Goal: Transaction & Acquisition: Purchase product/service

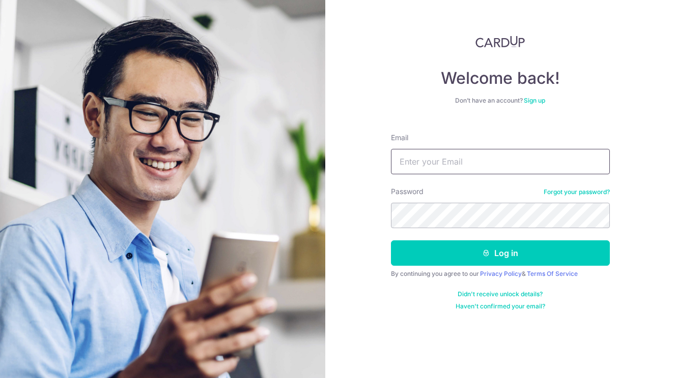
drag, startPoint x: 0, startPoint y: 0, endPoint x: 493, endPoint y: 164, distance: 519.4
click at [493, 163] on input "Email" at bounding box center [500, 161] width 219 height 25
type input "[EMAIL_ADDRESS][DOMAIN_NAME]"
click at [500, 253] on button "Log in" at bounding box center [500, 253] width 219 height 25
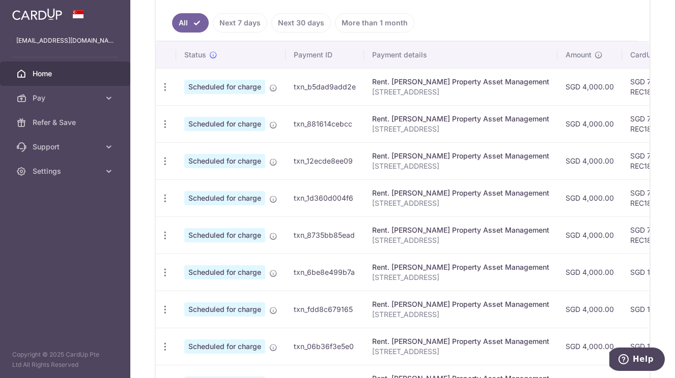
scroll to position [142, 0]
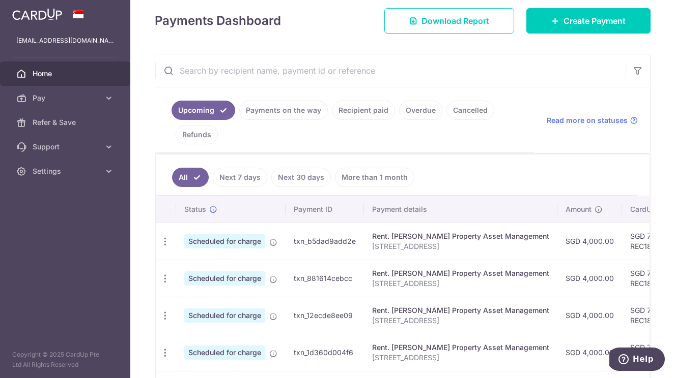
click at [285, 113] on link "Payments on the way" at bounding box center [283, 110] width 89 height 19
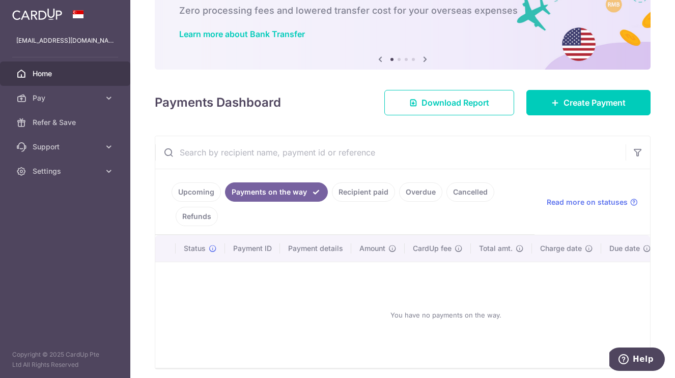
click at [370, 195] on link "Recipient paid" at bounding box center [363, 192] width 63 height 19
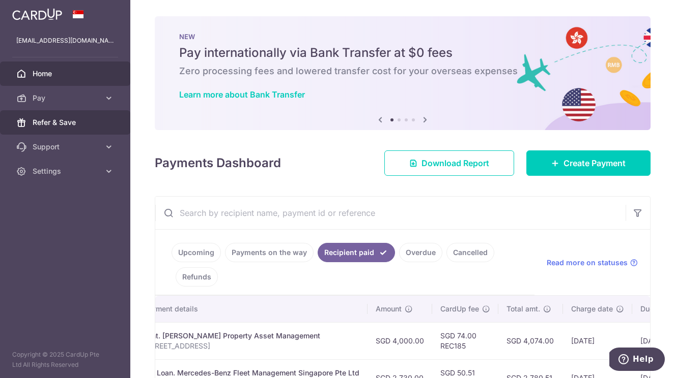
scroll to position [0, 0]
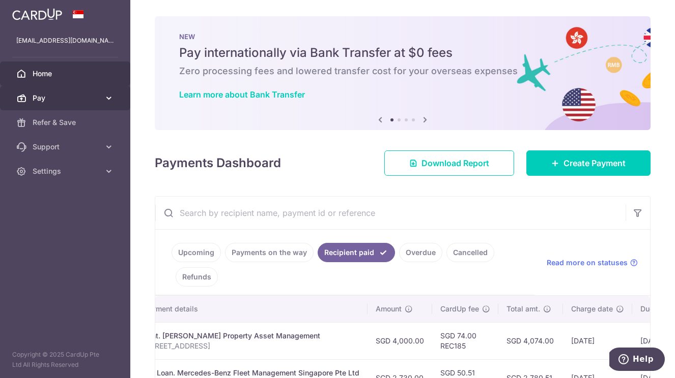
click at [82, 96] on span "Pay" at bounding box center [66, 98] width 67 height 10
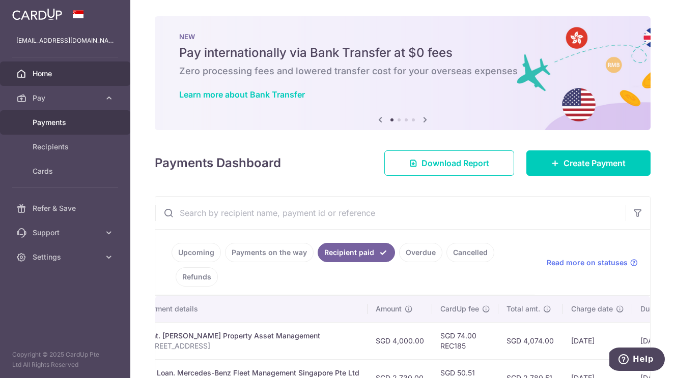
click at [78, 125] on span "Payments" at bounding box center [66, 123] width 67 height 10
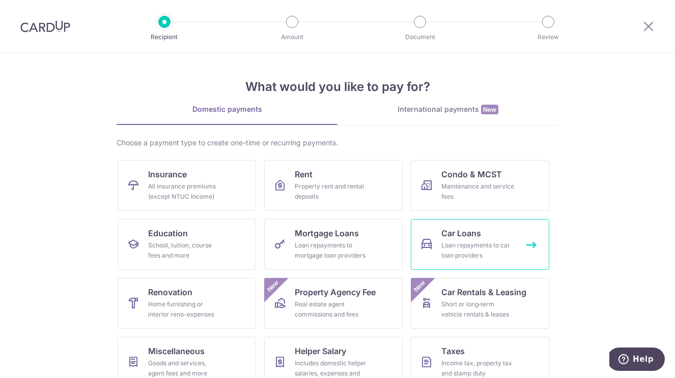
click at [500, 253] on div "Loan repayments to car loan providers" at bounding box center [477, 251] width 73 height 20
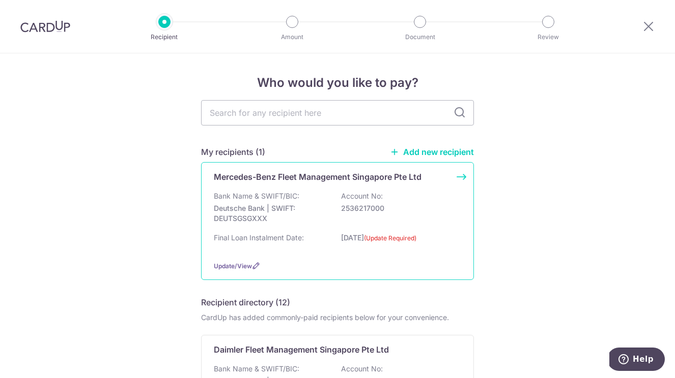
click at [300, 191] on div "Bank Name & SWIFT/BIC: Deutsche Bank | SWIFT: DEUTSGSGXXX Account No: 2536217000" at bounding box center [337, 210] width 247 height 38
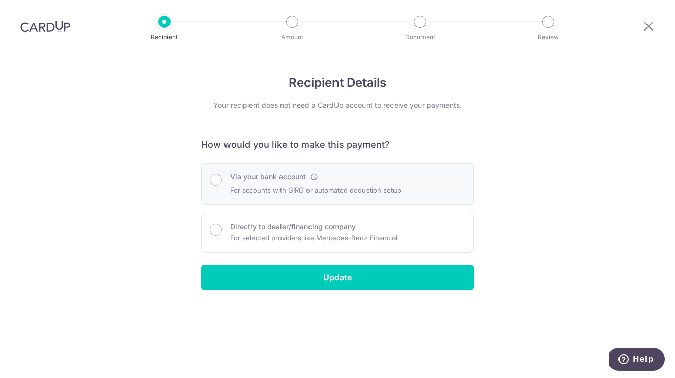
click at [279, 188] on p "For accounts with GIRO or automated deduction setup" at bounding box center [315, 190] width 171 height 12
click at [215, 233] on input "Directly to dealer/financing company" at bounding box center [216, 230] width 12 height 12
radio input "true"
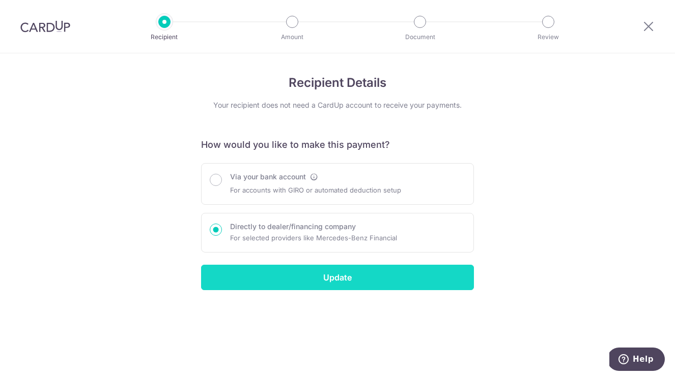
click at [328, 280] on input "Update" at bounding box center [337, 277] width 273 height 25
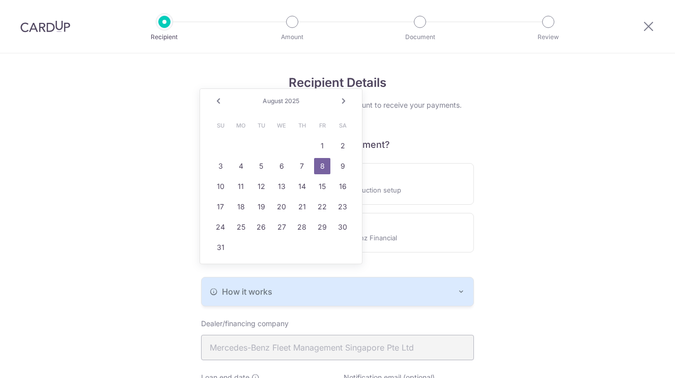
scroll to position [328, 0]
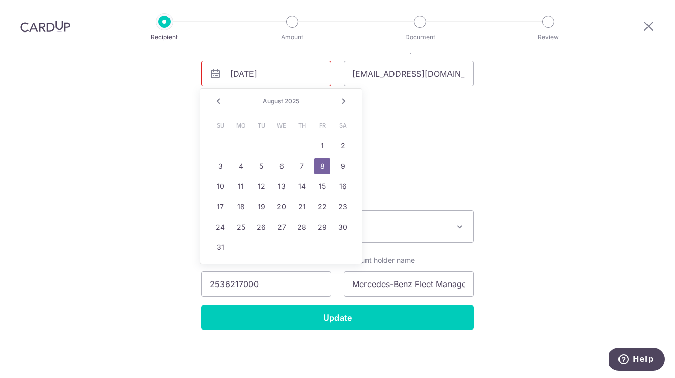
click at [341, 102] on link "Next" at bounding box center [343, 101] width 12 height 12
click at [256, 226] on link "30" at bounding box center [261, 227] width 16 height 16
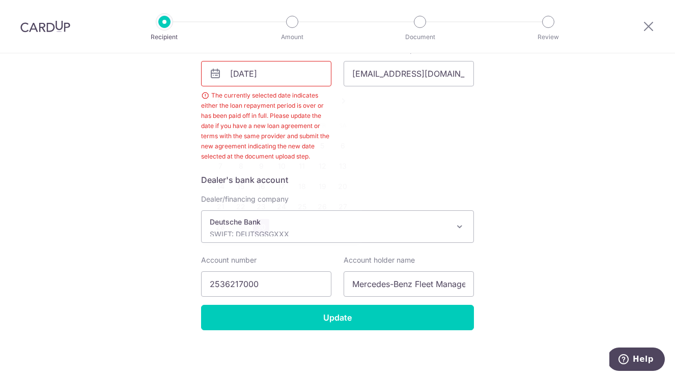
click at [282, 78] on input "09/30/2025" at bounding box center [266, 73] width 130 height 25
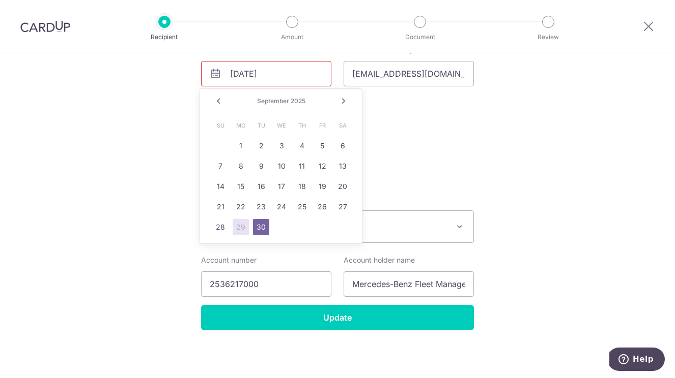
click at [342, 101] on link "Next" at bounding box center [343, 101] width 12 height 12
click at [277, 144] on link "1" at bounding box center [281, 146] width 16 height 16
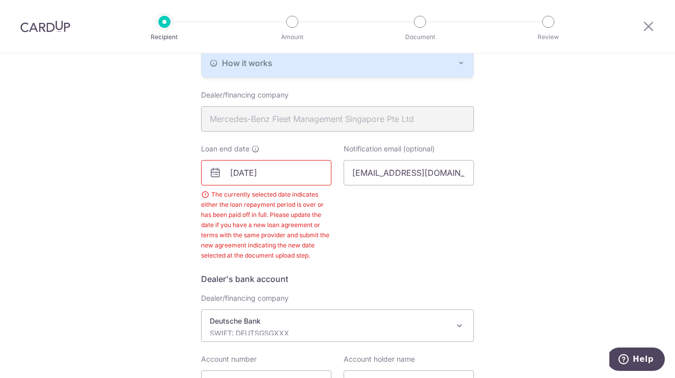
scroll to position [316, 0]
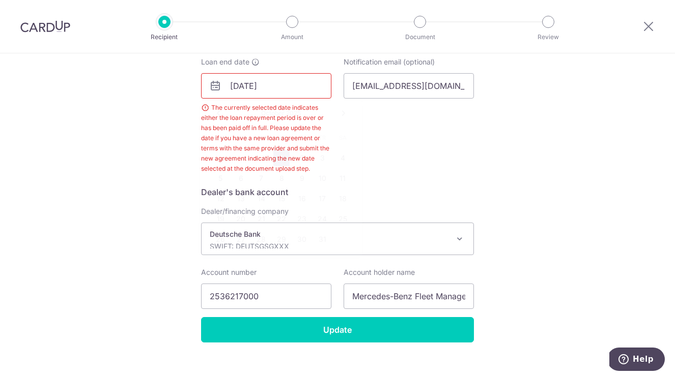
click at [296, 87] on input "10/01/2025" at bounding box center [266, 85] width 130 height 25
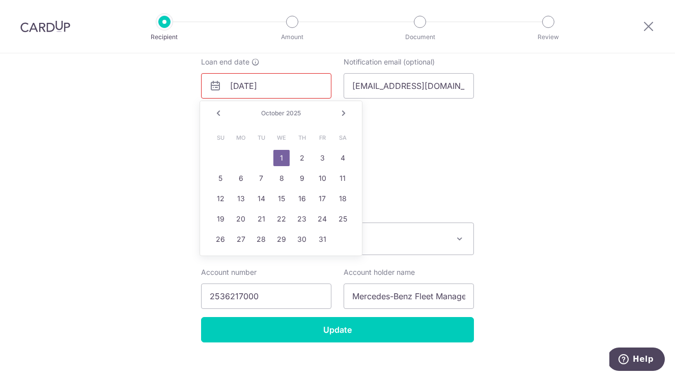
click at [340, 114] on link "Next" at bounding box center [343, 113] width 12 height 12
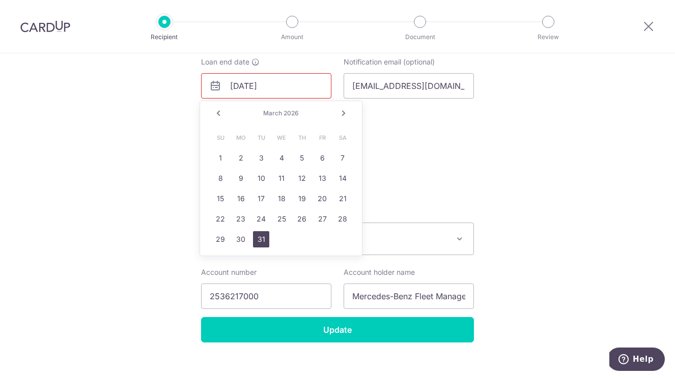
click at [259, 240] on link "31" at bounding box center [261, 239] width 16 height 16
type input "03/31/2026"
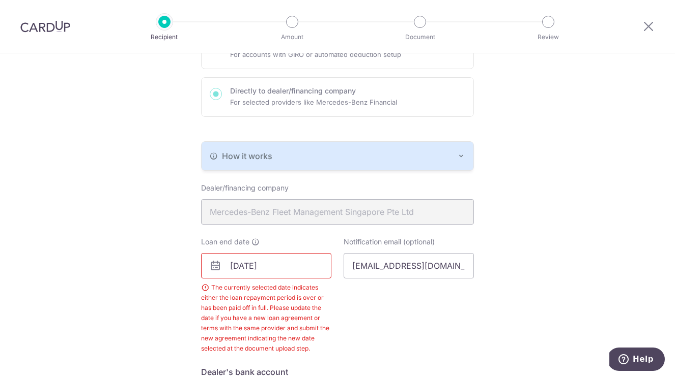
scroll to position [141, 0]
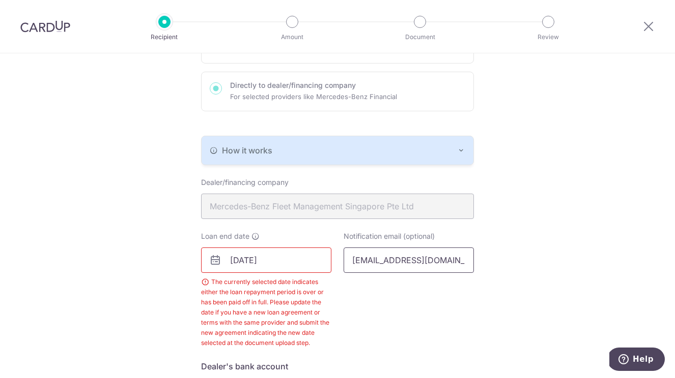
click at [369, 261] on input "mbfm_colections@mercedes-benz.com" at bounding box center [408, 260] width 130 height 25
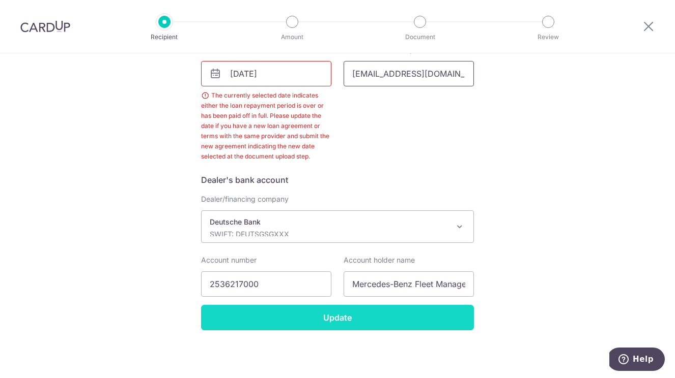
scroll to position [328, 0]
click at [342, 318] on input "Update" at bounding box center [337, 317] width 273 height 25
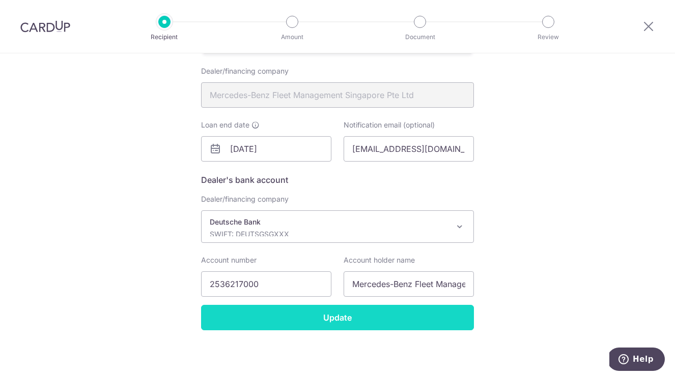
click at [334, 313] on input "Update" at bounding box center [337, 317] width 273 height 25
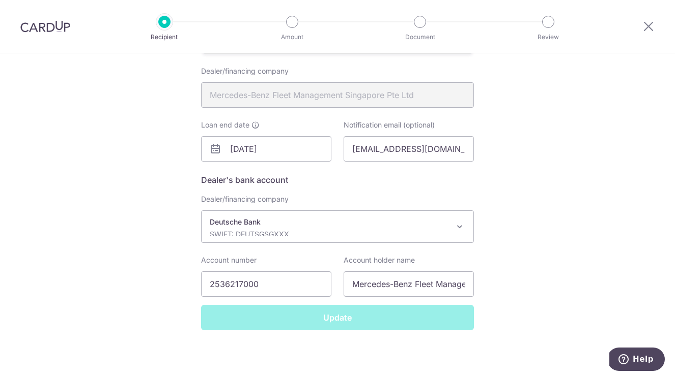
scroll to position [253, 0]
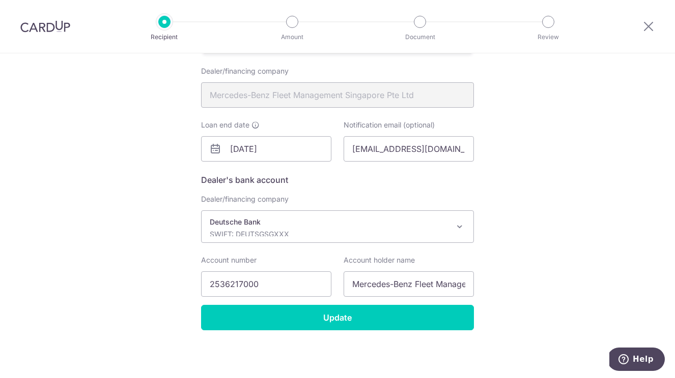
scroll to position [253, 0]
click at [420, 97] on input "Mercedes-Benz Fleet Management Singapore Pte Ltd" at bounding box center [337, 94] width 273 height 25
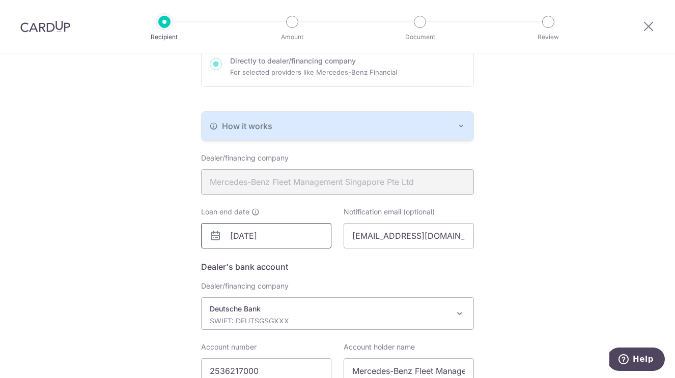
scroll to position [209, 0]
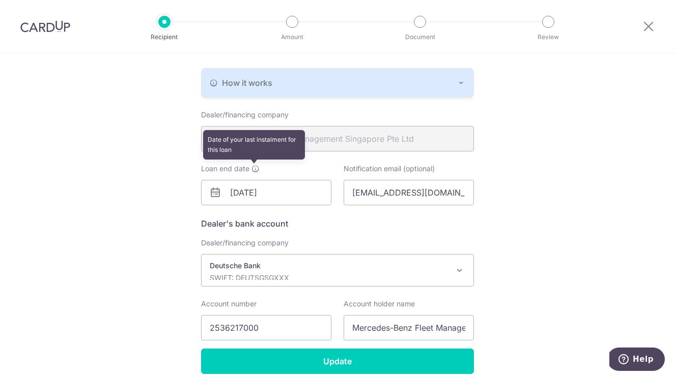
click at [253, 168] on icon at bounding box center [255, 169] width 8 height 8
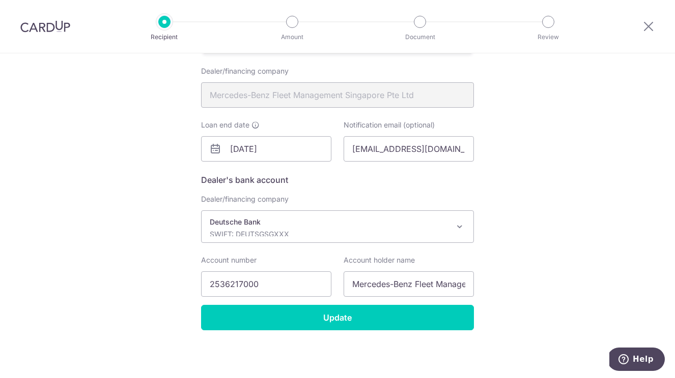
scroll to position [253, 0]
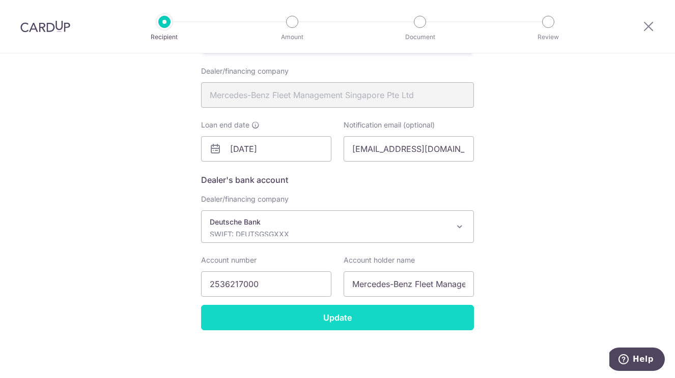
click at [294, 323] on input "Update" at bounding box center [337, 317] width 273 height 25
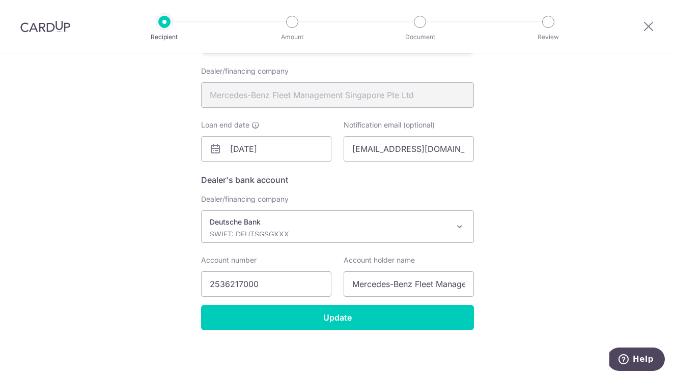
click at [388, 223] on p "Deutsche Bank" at bounding box center [329, 222] width 239 height 10
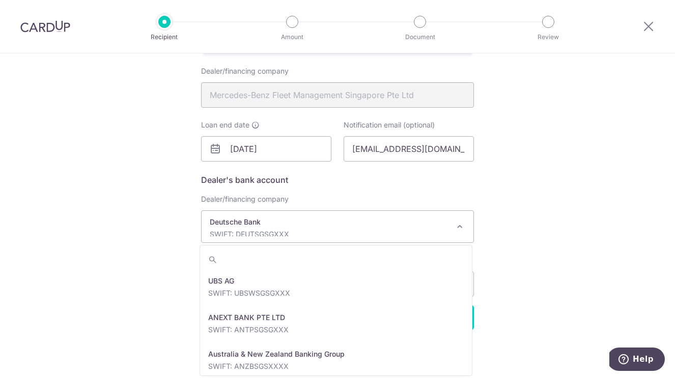
scroll to position [879, 0]
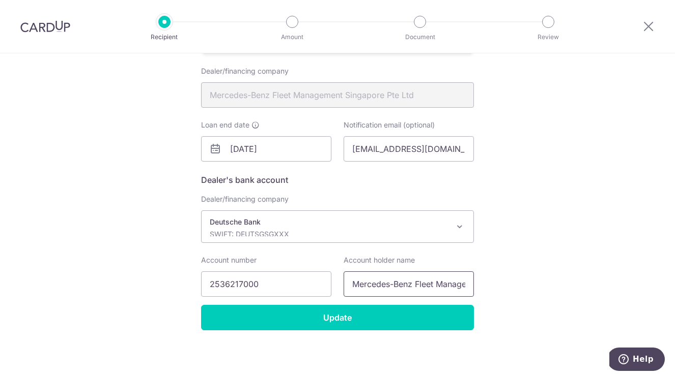
click at [354, 286] on input "Mercedes-Benz Fleet Management [GEOGRAPHIC_DATA] PteLtd" at bounding box center [408, 284] width 130 height 25
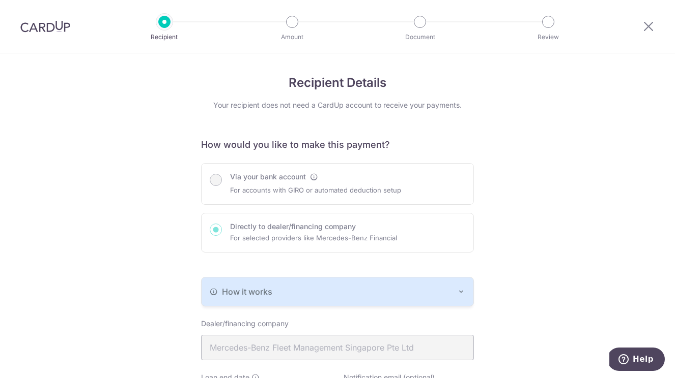
scroll to position [0, 0]
click at [280, 172] on div "Via your bank account For accounts with GIRO or automated deduction setup Direc…" at bounding box center [337, 208] width 273 height 90
click at [270, 180] on div "Via your bank account For accounts with GIRO or automated deduction setup Direc…" at bounding box center [337, 208] width 273 height 90
click at [213, 179] on div "Via your bank account For accounts with GIRO or automated deduction setup Direc…" at bounding box center [337, 208] width 273 height 90
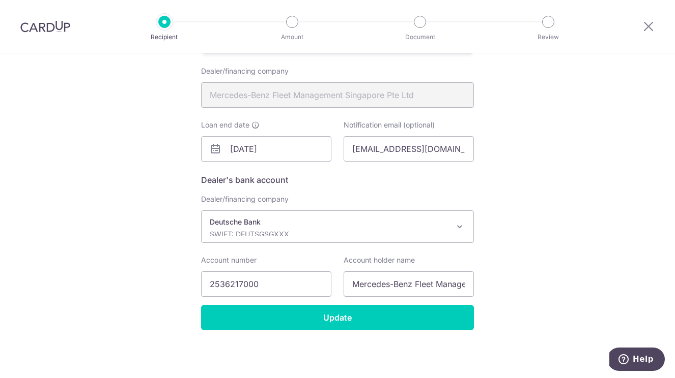
scroll to position [253, 0]
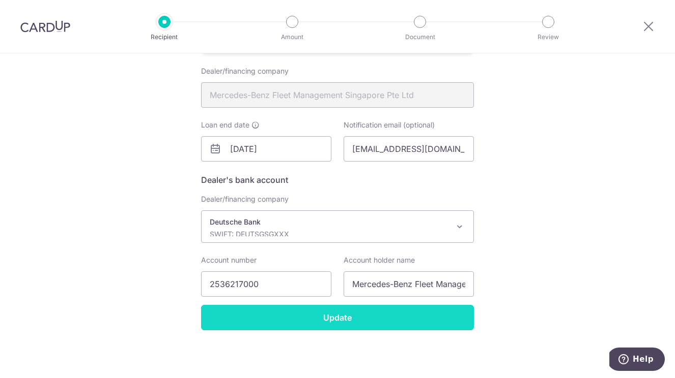
click at [421, 324] on input "Update" at bounding box center [337, 317] width 273 height 25
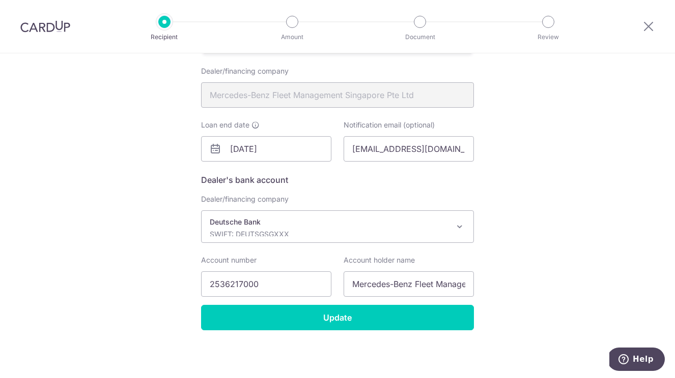
click at [631, 354] on button "Help" at bounding box center [635, 359] width 57 height 23
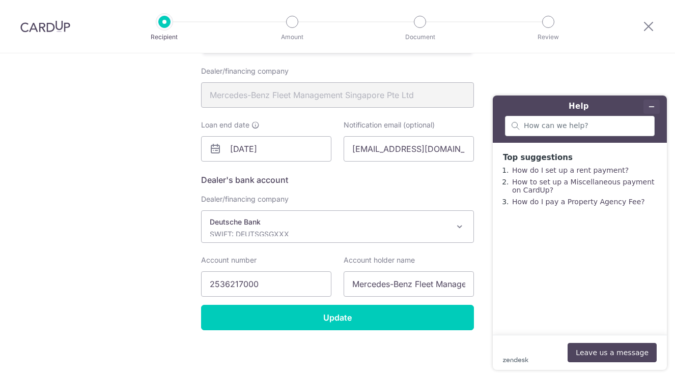
click at [648, 109] on icon "Minimise widget" at bounding box center [651, 106] width 7 height 7
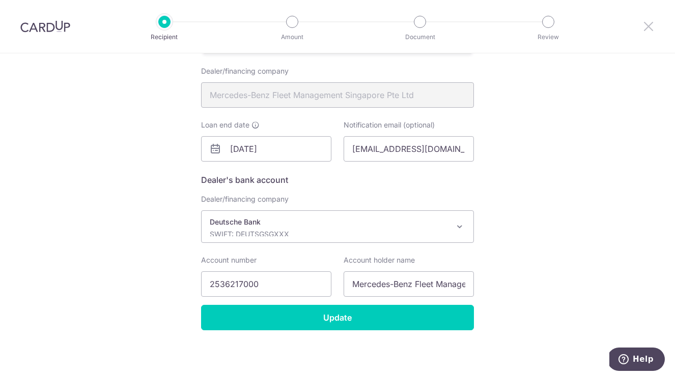
click at [647, 21] on icon at bounding box center [648, 26] width 12 height 13
click at [647, 26] on icon at bounding box center [648, 26] width 12 height 13
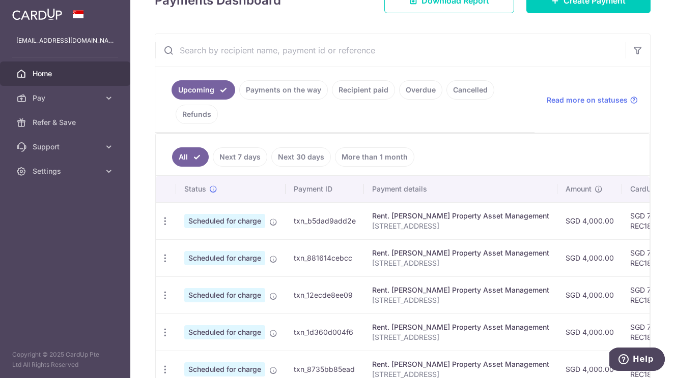
scroll to position [149, 0]
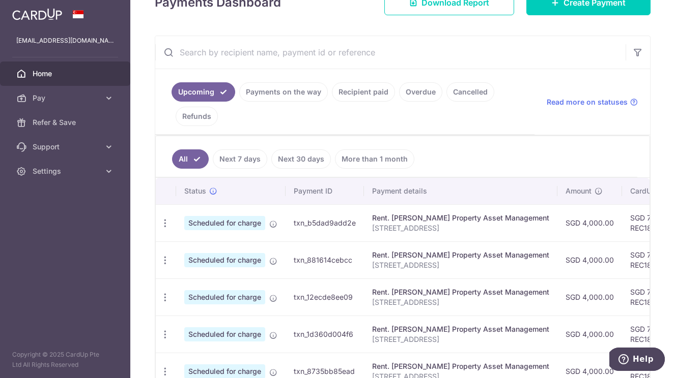
click at [359, 90] on link "Recipient paid" at bounding box center [363, 91] width 63 height 19
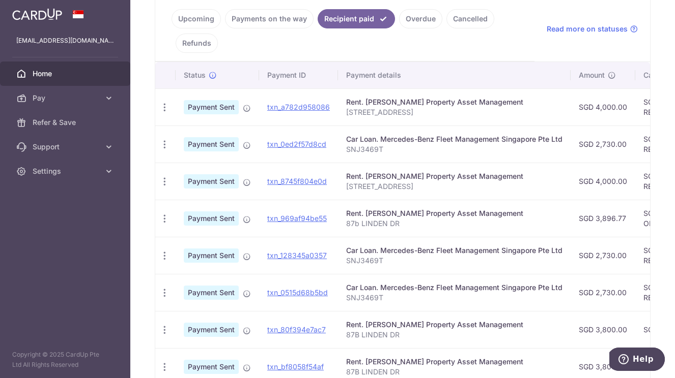
scroll to position [223, 0]
click at [395, 141] on div "Car Loan. Mercedes-Benz Fleet Management Singapore Pte Ltd" at bounding box center [454, 138] width 216 height 10
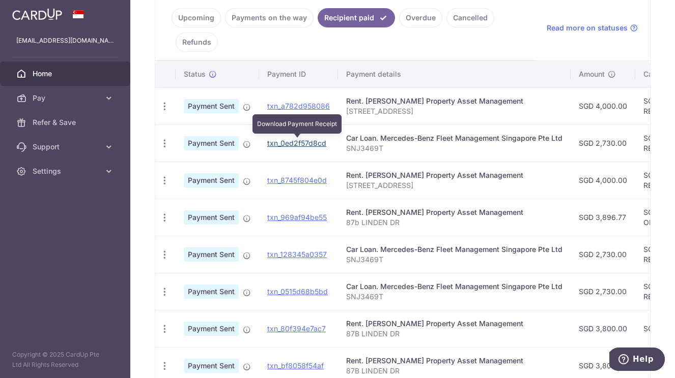
click at [293, 144] on link "txn_0ed2f57d8cd" at bounding box center [296, 143] width 59 height 9
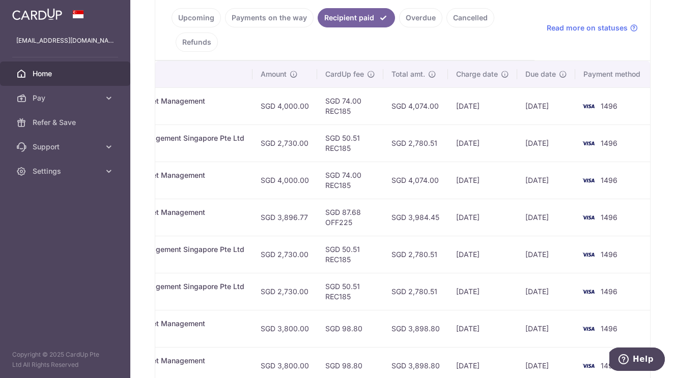
scroll to position [0, 317]
click at [539, 147] on td "06/08/2025" at bounding box center [546, 143] width 58 height 37
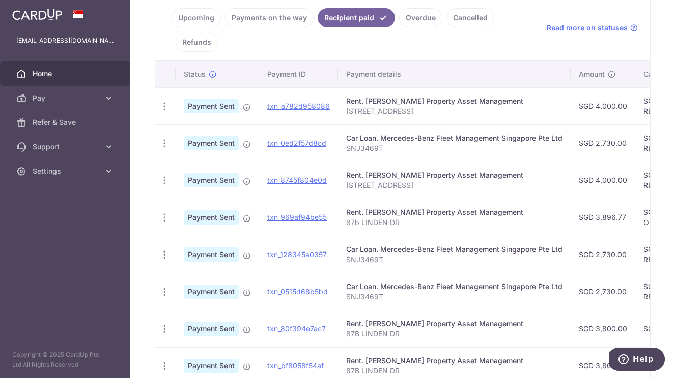
scroll to position [0, 0]
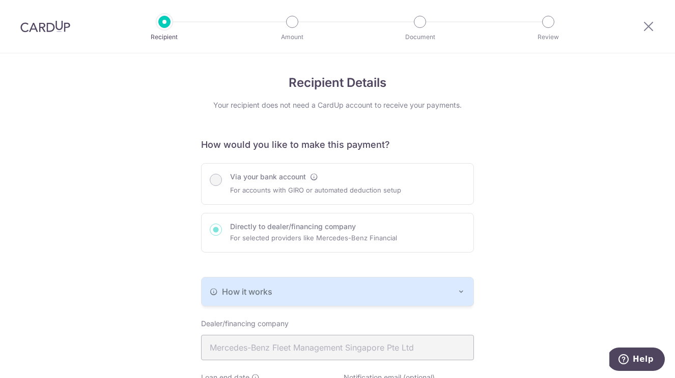
scroll to position [253, 0]
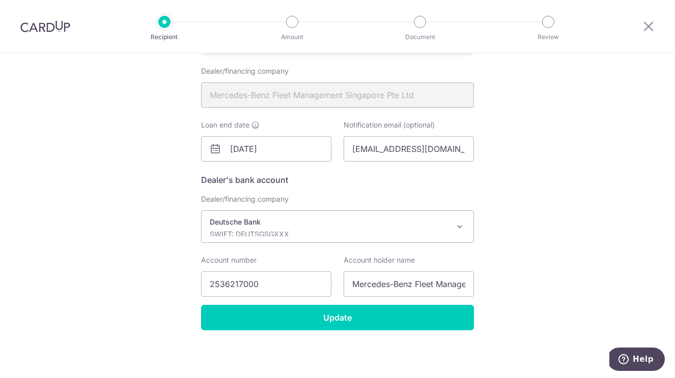
click at [353, 320] on input "Update" at bounding box center [337, 317] width 273 height 25
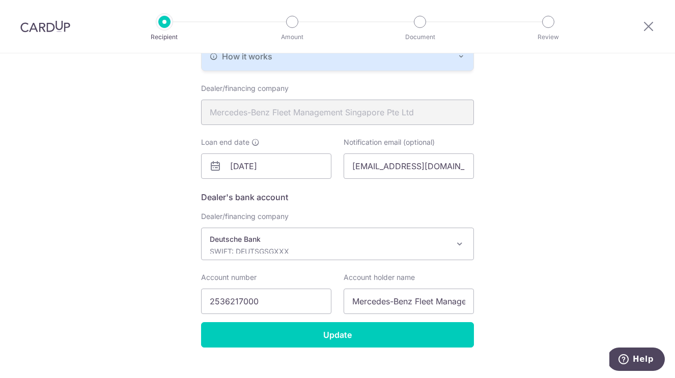
scroll to position [237, 0]
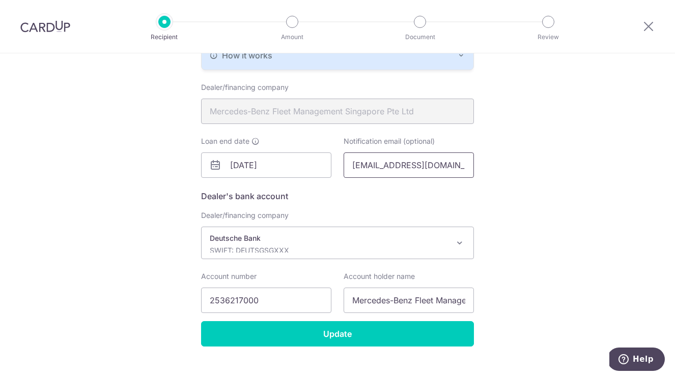
click at [391, 161] on input "[EMAIL_ADDRESS][DOMAIN_NAME]" at bounding box center [408, 165] width 130 height 25
click at [413, 167] on input "[EMAIL_ADDRESS][DOMAIN_NAME]" at bounding box center [408, 165] width 130 height 25
drag, startPoint x: 423, startPoint y: 168, endPoint x: 485, endPoint y: 165, distance: 62.1
click at [485, 165] on div "Recipient Details Your recipient does not need a CardUp account to receive your…" at bounding box center [337, 106] width 675 height 578
click at [464, 168] on input "[EMAIL_ADDRESS][DOMAIN_NAME]" at bounding box center [408, 165] width 130 height 25
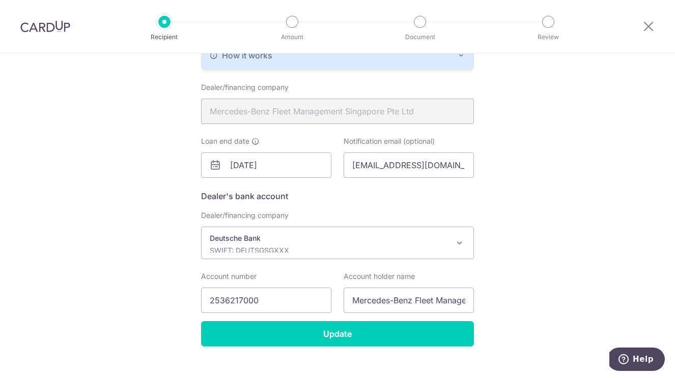
click at [343, 243] on p "Deutsche Bank" at bounding box center [329, 238] width 239 height 10
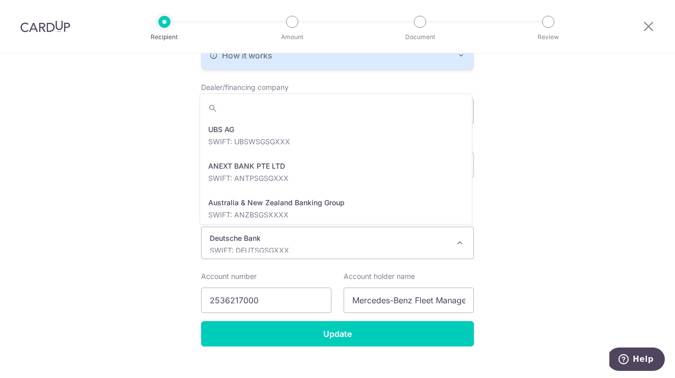
scroll to position [879, 0]
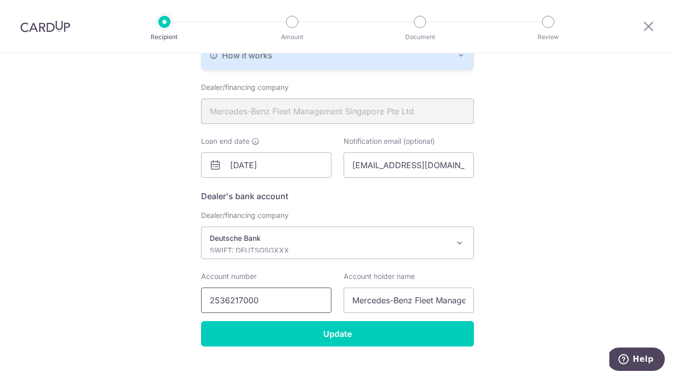
click at [273, 302] on input "2536217000" at bounding box center [266, 300] width 130 height 25
click at [336, 334] on input "Update" at bounding box center [337, 334] width 273 height 25
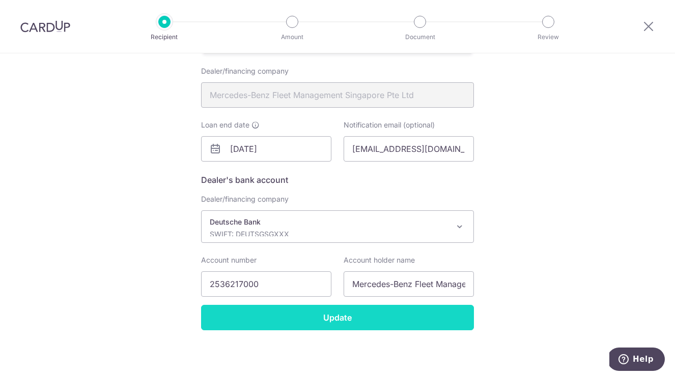
scroll to position [323, 0]
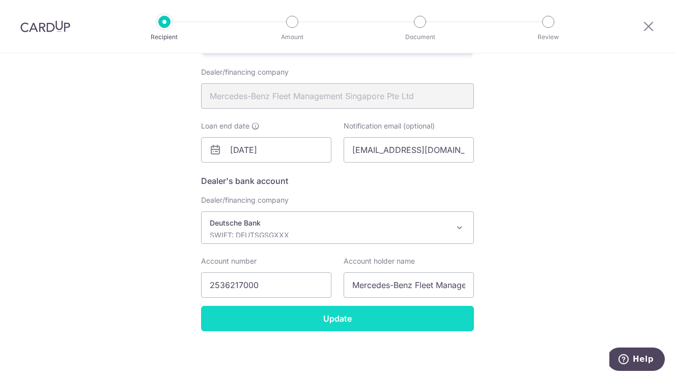
click at [360, 322] on input "Update" at bounding box center [337, 318] width 273 height 25
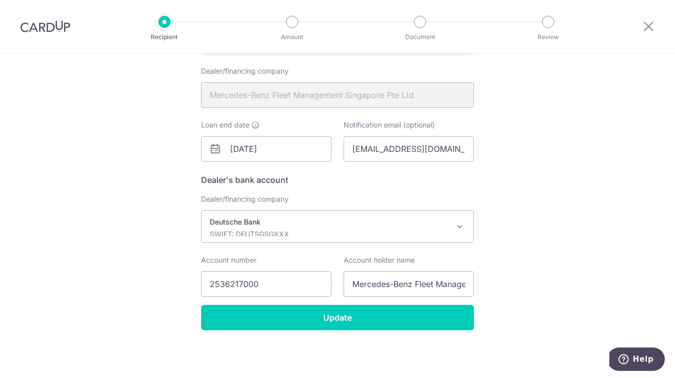
scroll to position [253, 0]
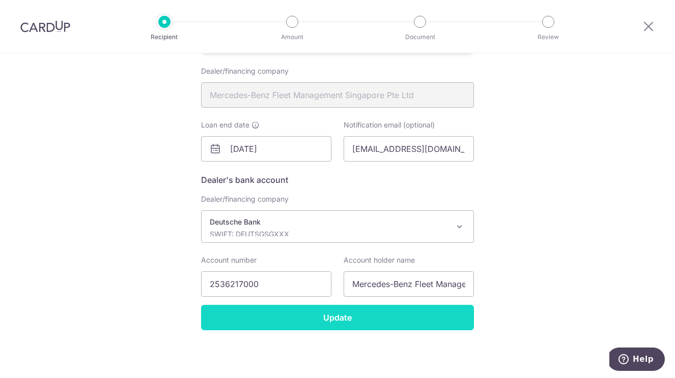
click at [373, 328] on input "Update" at bounding box center [337, 317] width 273 height 25
